Goal: Navigation & Orientation: Find specific page/section

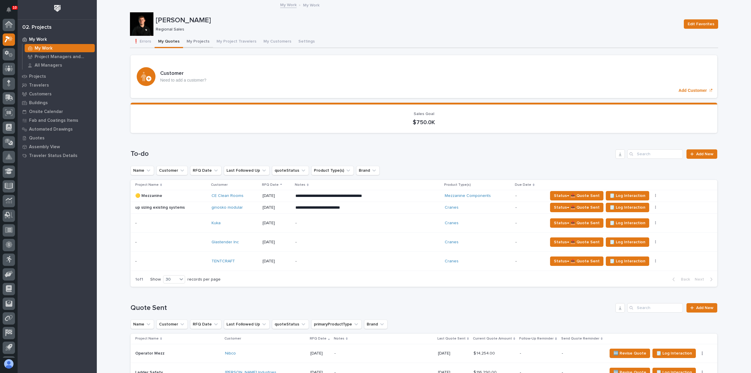
drag, startPoint x: 190, startPoint y: 45, endPoint x: 193, endPoint y: 45, distance: 3.8
click at [190, 45] on button "My Projects" at bounding box center [198, 42] width 30 height 12
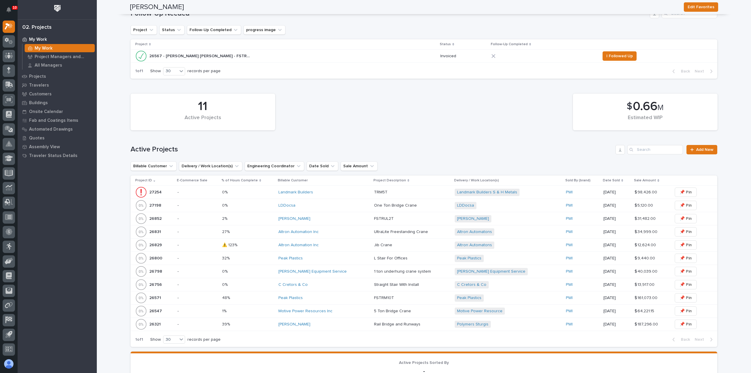
scroll to position [147, 0]
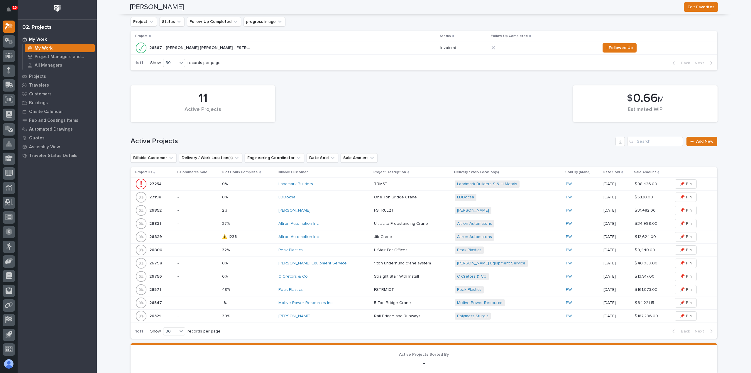
click at [328, 224] on div "Altron Automation Inc" at bounding box center [324, 223] width 91 height 5
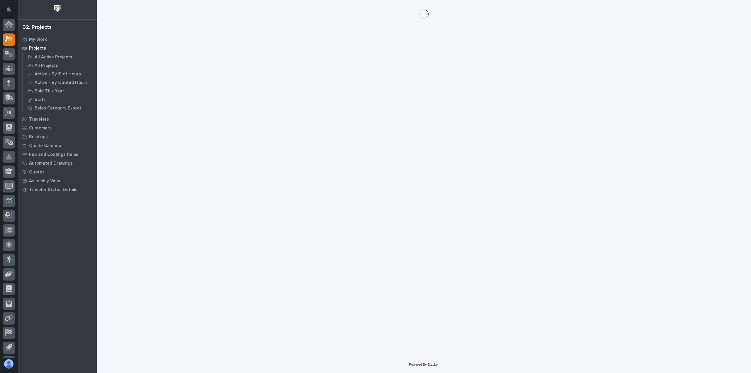
scroll to position [13, 0]
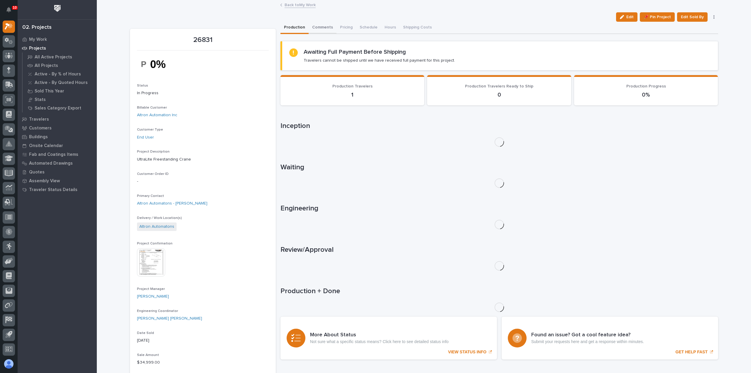
click at [322, 29] on button "Comments" at bounding box center [323, 28] width 28 height 12
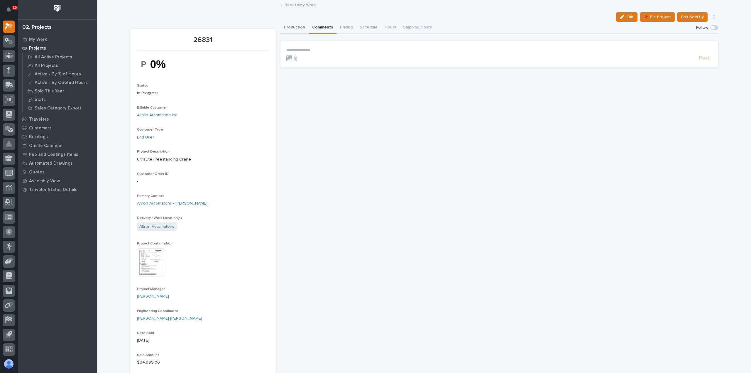
click at [294, 27] on button "Production" at bounding box center [295, 28] width 28 height 12
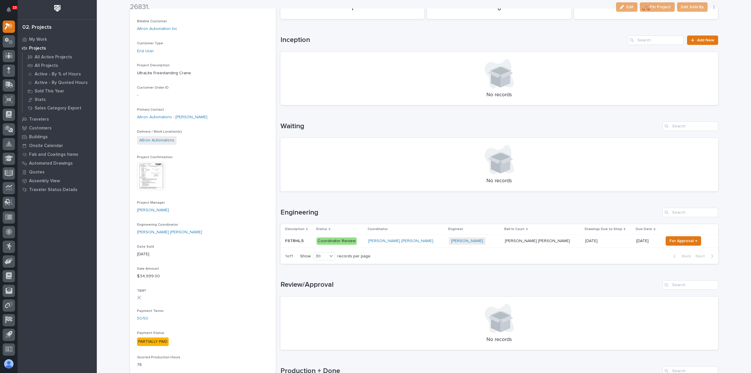
scroll to position [88, 0]
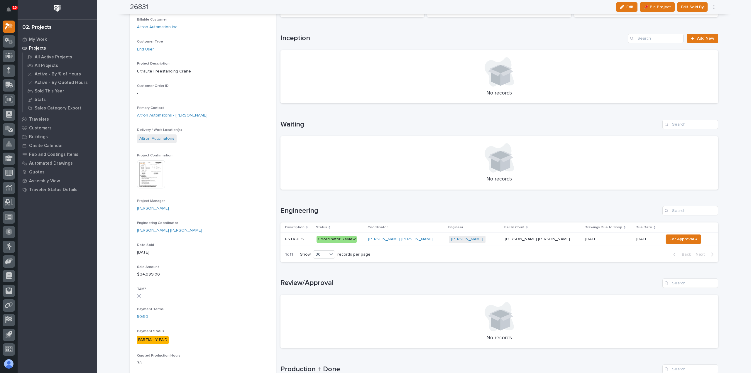
click at [488, 241] on div "[PERSON_NAME] + 0" at bounding box center [474, 239] width 51 height 7
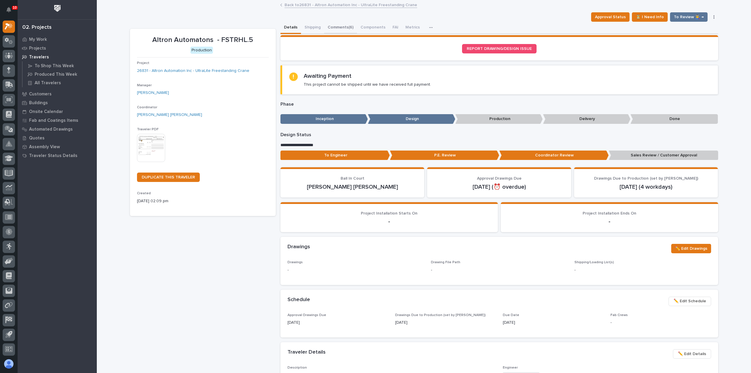
click at [341, 28] on button "Comments (6)" at bounding box center [340, 28] width 33 height 12
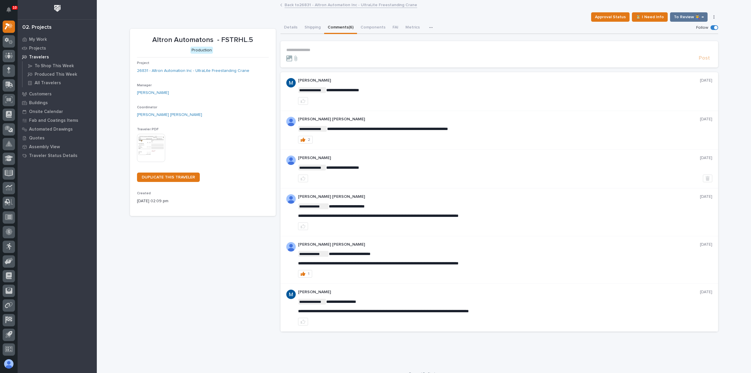
click at [303, 5] on link "Back to 26831 - Altron Automation Inc - UltraLite Freestanding Crane" at bounding box center [351, 4] width 133 height 7
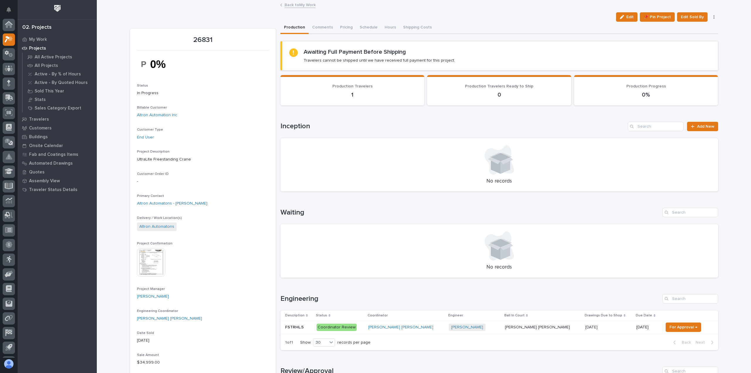
scroll to position [13, 0]
click at [294, 6] on link "Back to My Work" at bounding box center [300, 4] width 31 height 7
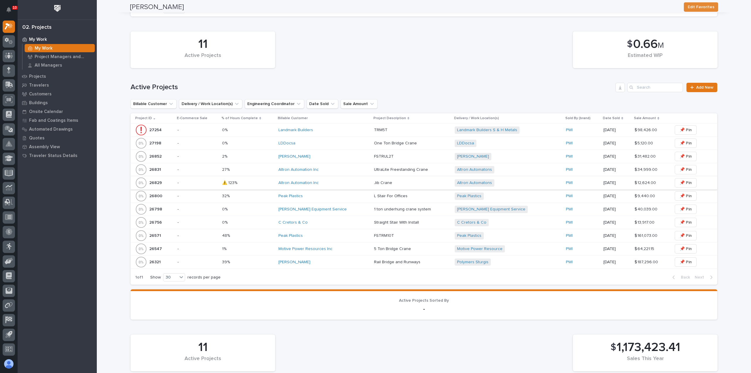
scroll to position [264, 0]
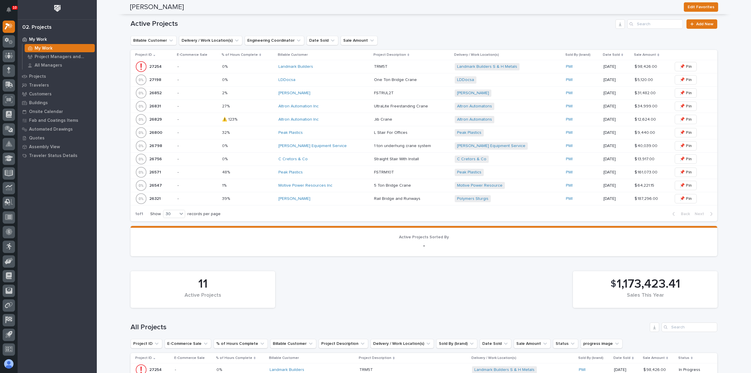
click at [331, 120] on div "Altron Automation Inc" at bounding box center [324, 119] width 91 height 5
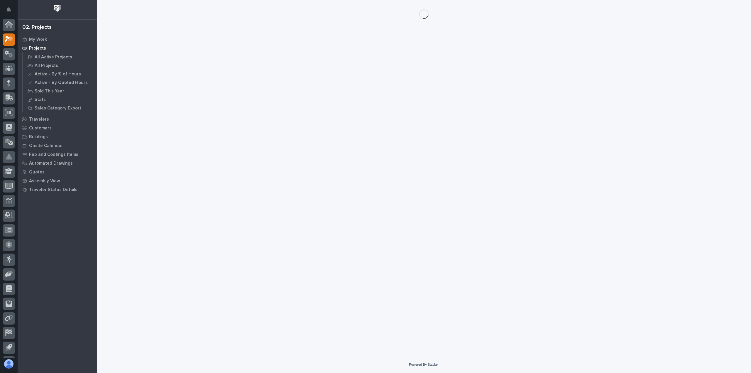
scroll to position [13, 0]
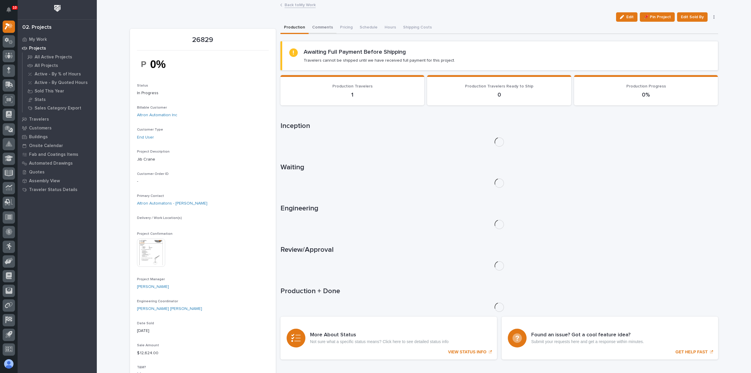
click at [322, 26] on button "Comments" at bounding box center [323, 28] width 28 height 12
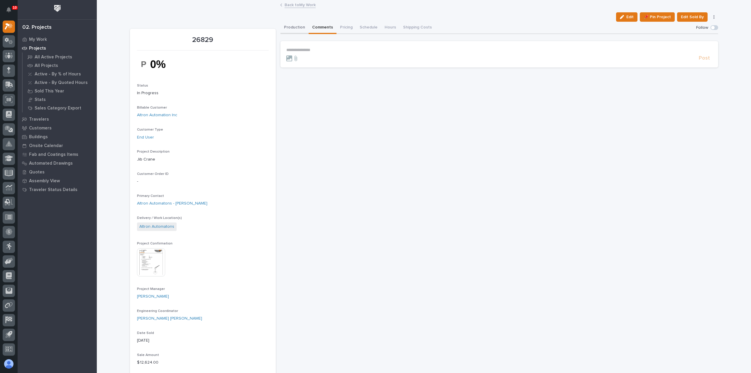
click at [287, 27] on button "Production" at bounding box center [295, 28] width 28 height 12
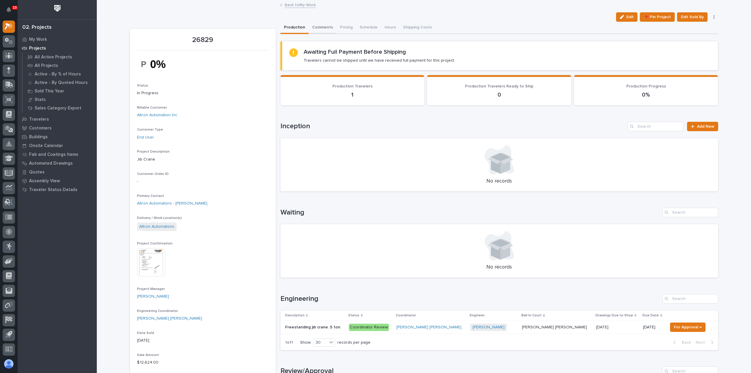
click at [323, 25] on button "Comments" at bounding box center [323, 28] width 28 height 12
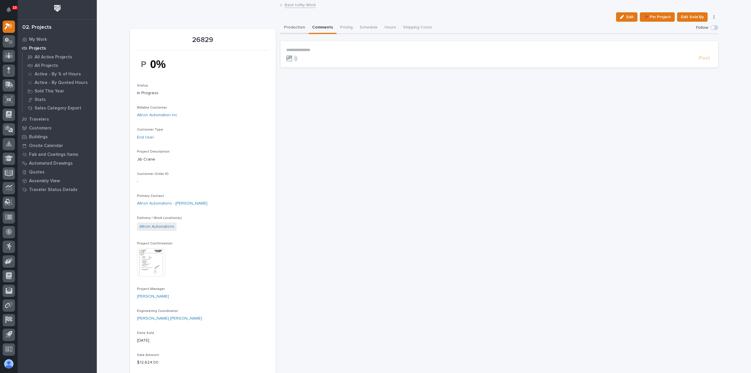
click at [292, 28] on button "Production" at bounding box center [295, 28] width 28 height 12
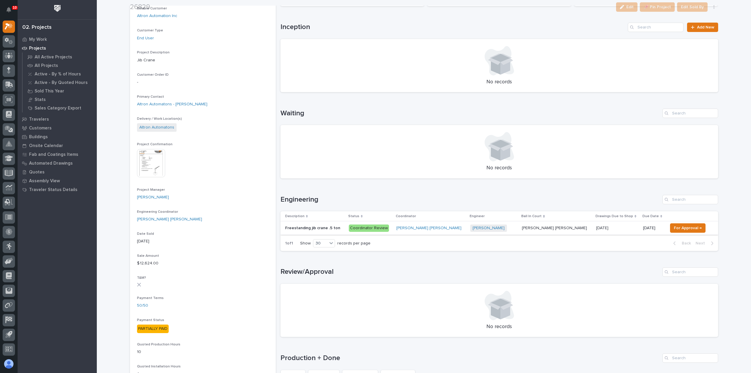
scroll to position [117, 0]
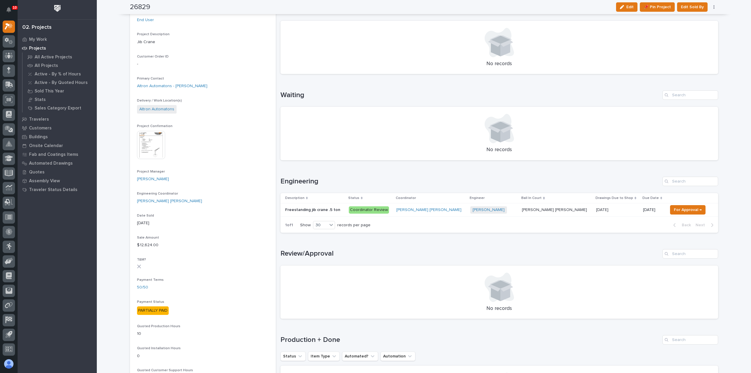
click at [392, 209] on p "Coordinator Review" at bounding box center [370, 209] width 43 height 7
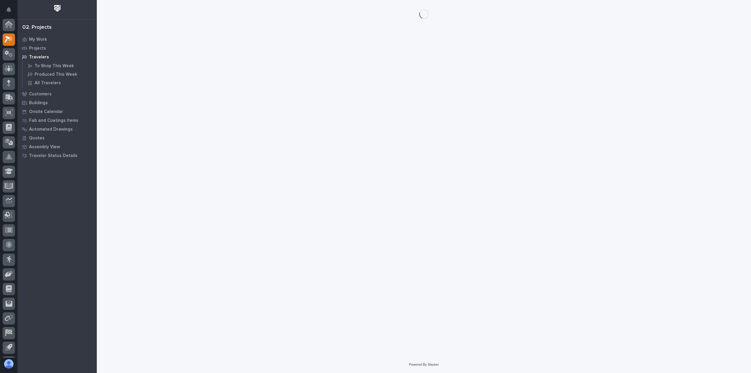
scroll to position [13, 0]
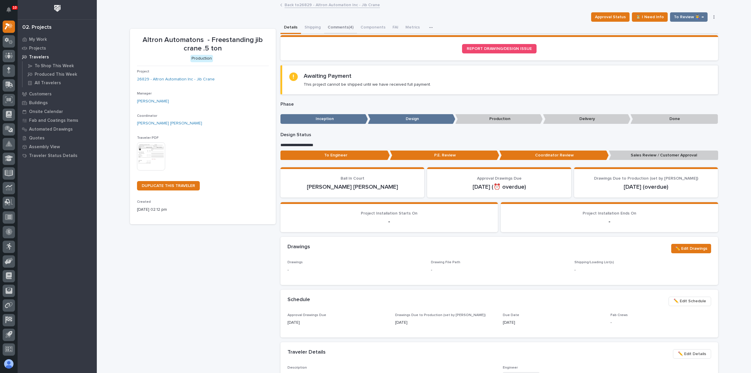
click at [337, 28] on button "Comments (4)" at bounding box center [340, 28] width 33 height 12
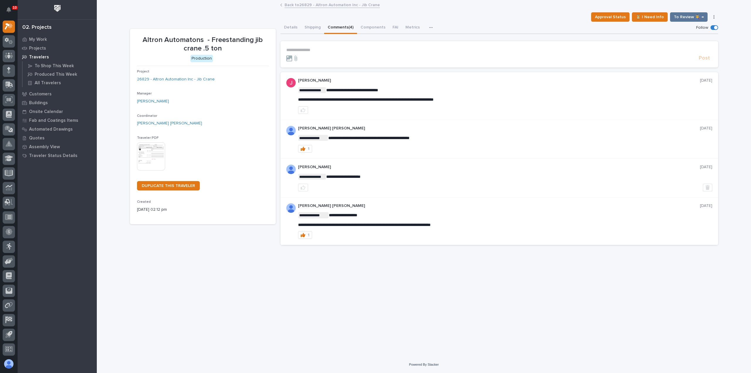
click at [305, 3] on link "Back to 26829 - Altron Automation Inc - Jib Crane" at bounding box center [332, 4] width 95 height 7
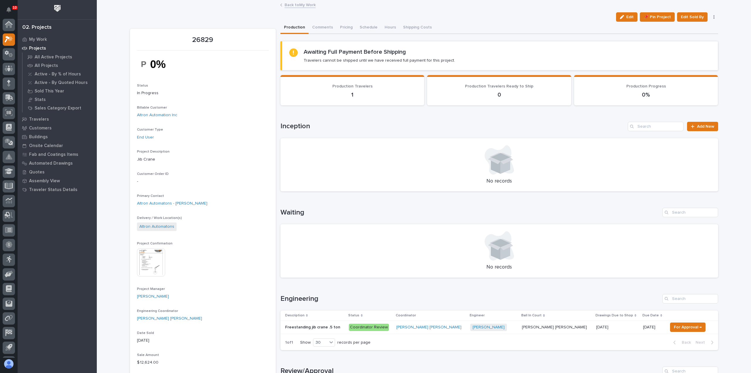
scroll to position [13, 0]
click at [305, 3] on link "Back to My Work" at bounding box center [300, 4] width 31 height 7
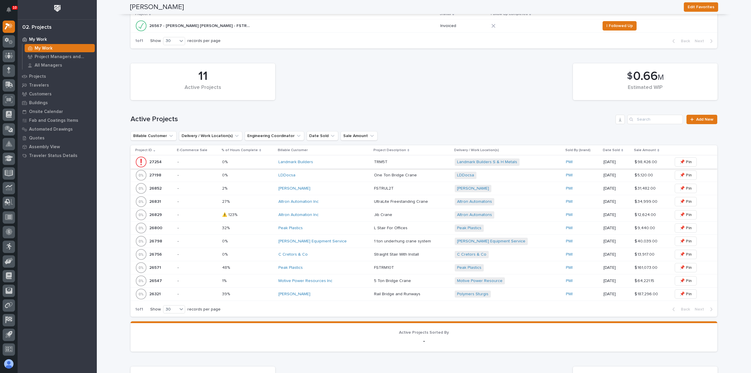
scroll to position [205, 0]
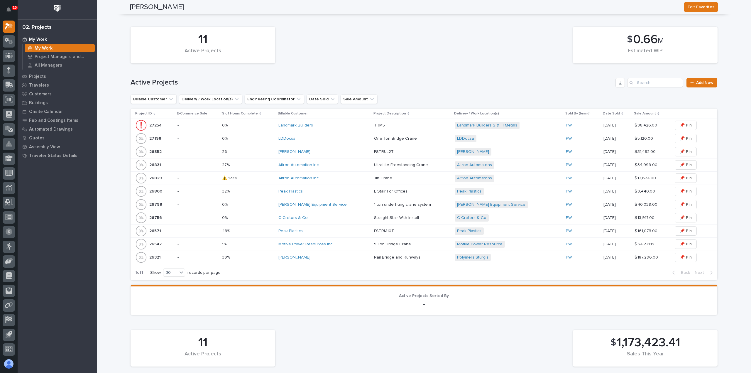
click at [321, 155] on div "[PERSON_NAME]" at bounding box center [324, 152] width 91 height 10
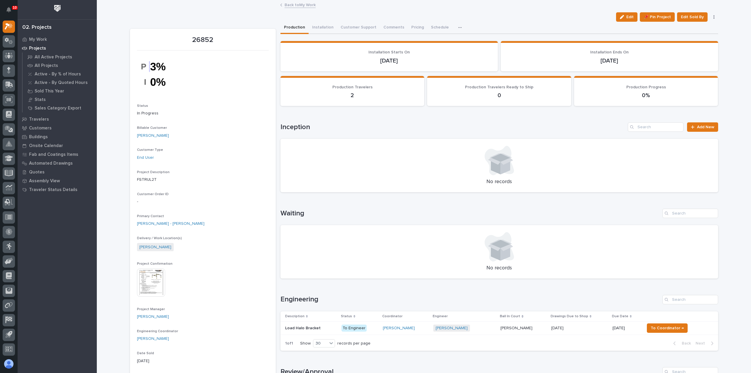
click at [296, 4] on link "Back to My Work" at bounding box center [300, 4] width 31 height 7
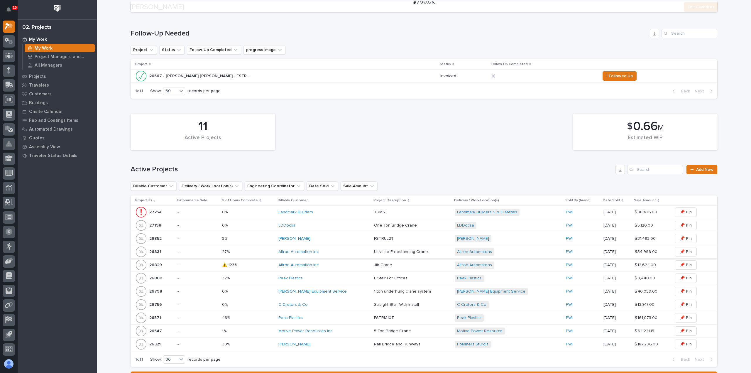
scroll to position [176, 0]
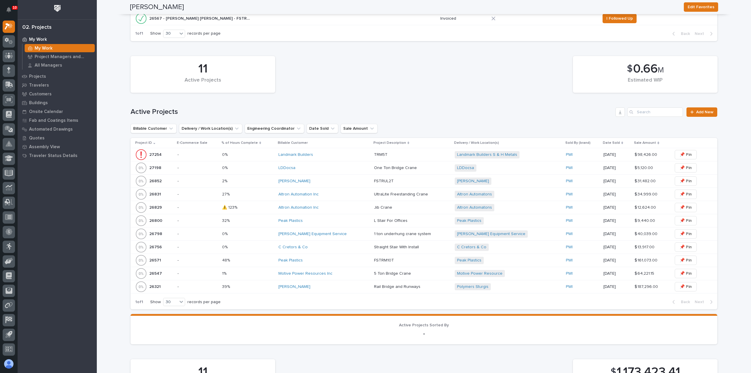
click at [347, 233] on div "[PERSON_NAME] Equipment Service" at bounding box center [324, 234] width 91 height 5
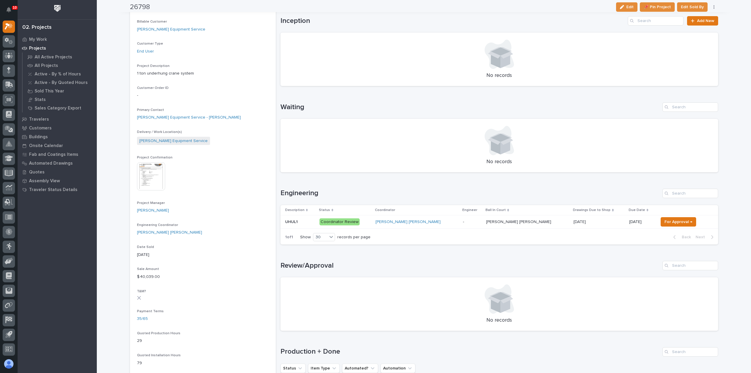
scroll to position [117, 0]
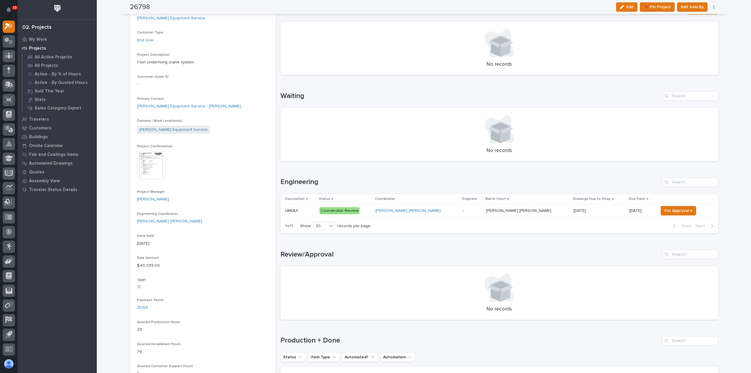
click at [461, 214] on td "-" at bounding box center [472, 210] width 23 height 13
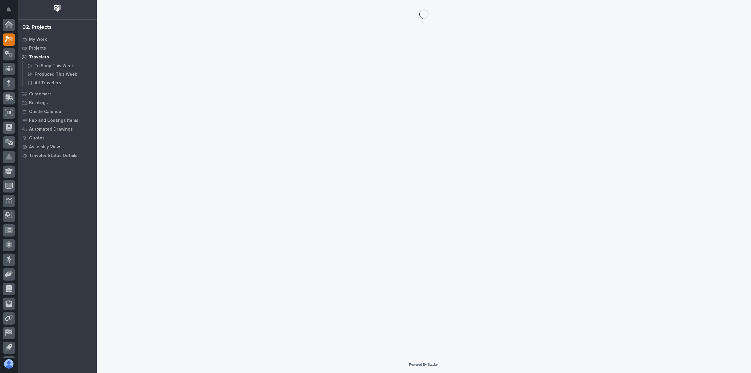
scroll to position [13, 0]
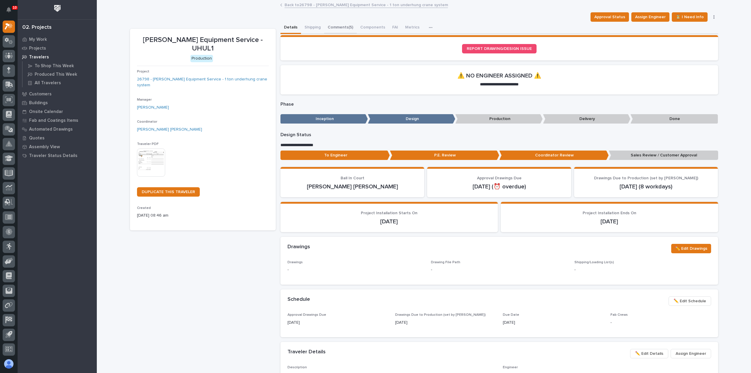
click at [330, 25] on button "Comments (5)" at bounding box center [340, 28] width 33 height 12
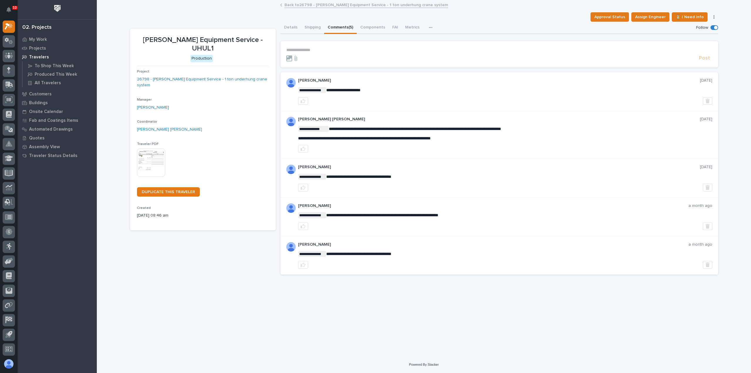
click at [313, 4] on link "Back to 26798 - [PERSON_NAME] Equipment Service - 1 ton underhung crane system" at bounding box center [367, 4] width 164 height 7
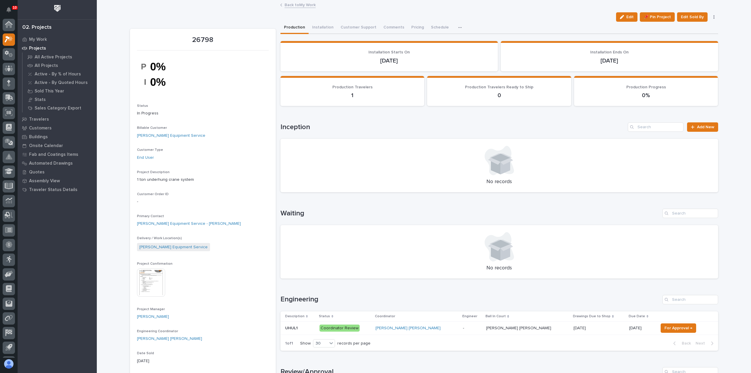
scroll to position [13, 0]
click at [299, 4] on link "Back to My Work" at bounding box center [300, 4] width 31 height 7
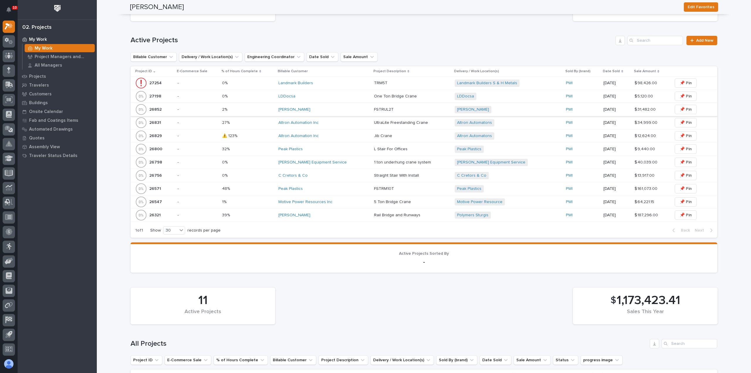
scroll to position [235, 0]
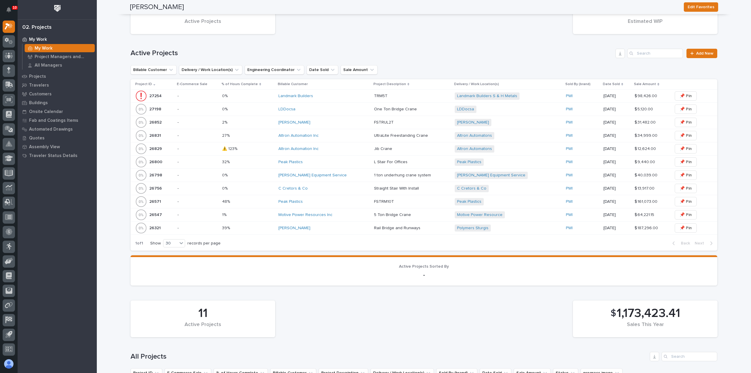
click at [338, 215] on div "Motive Power Resources Inc" at bounding box center [324, 215] width 91 height 5
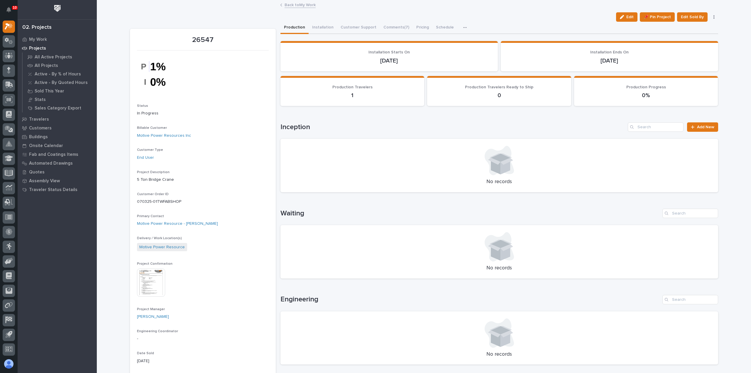
click at [309, 6] on link "Back to My Work" at bounding box center [300, 4] width 31 height 7
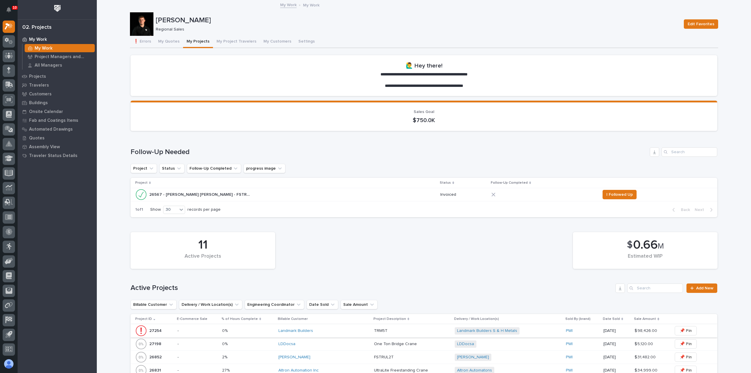
scroll to position [264, 0]
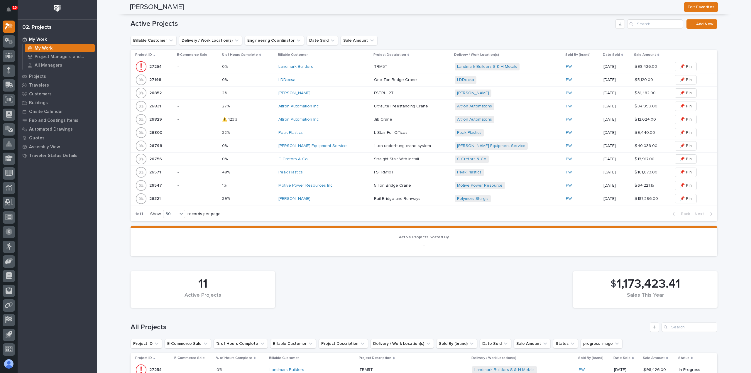
click at [48, 40] on div "My Work" at bounding box center [57, 39] width 76 height 8
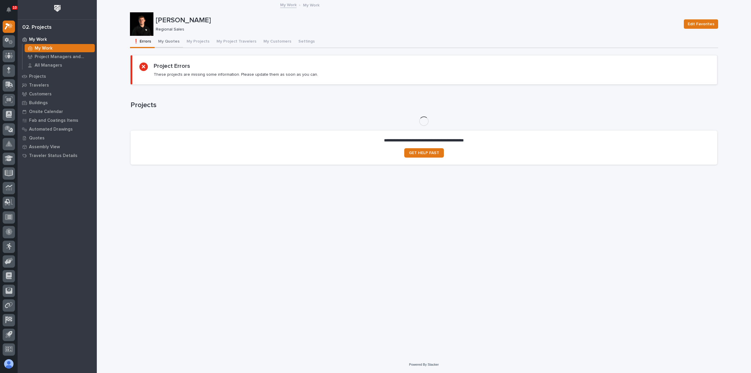
click at [162, 45] on button "My Quotes" at bounding box center [169, 42] width 28 height 12
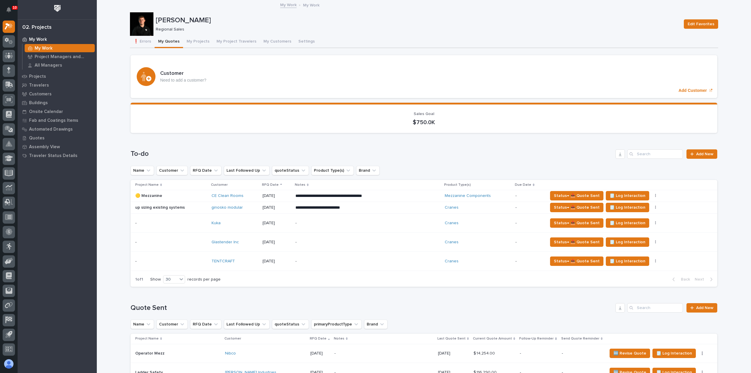
click at [242, 228] on td "Kuka" at bounding box center [234, 222] width 51 height 19
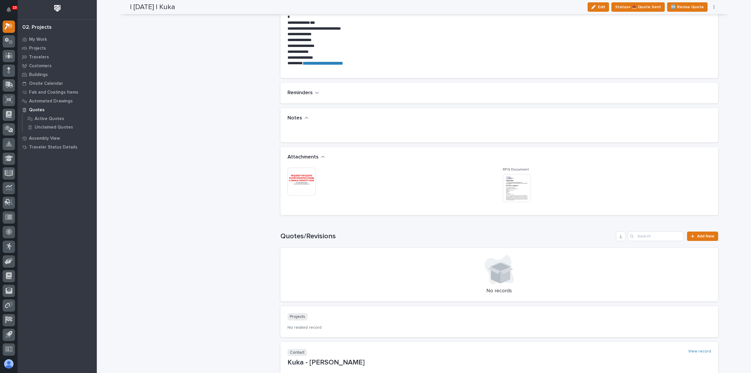
scroll to position [404, 0]
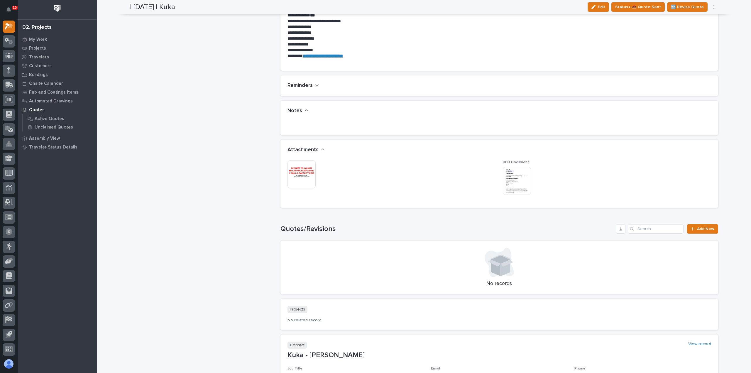
click at [296, 171] on img at bounding box center [302, 174] width 28 height 28
